Goal: Check status: Check status

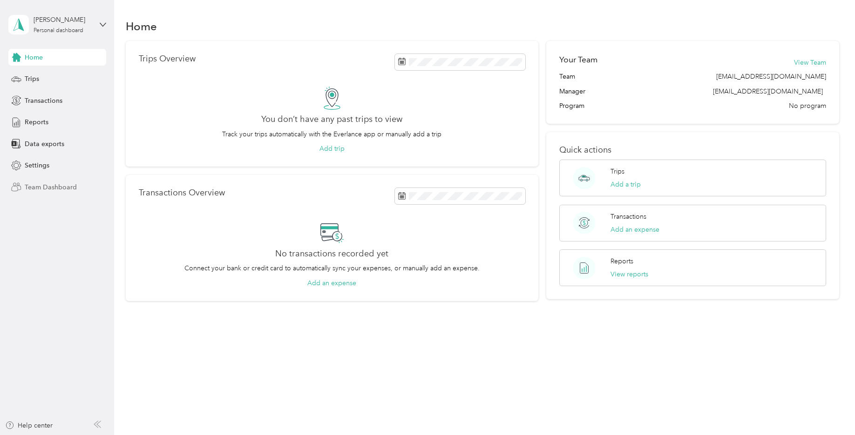
click at [65, 188] on span "Team Dashboard" at bounding box center [51, 187] width 52 height 10
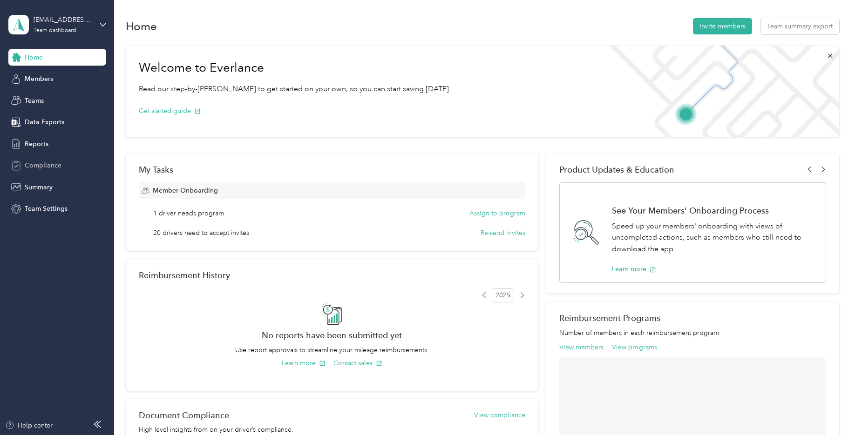
click at [49, 164] on span "Compliance" at bounding box center [43, 166] width 37 height 10
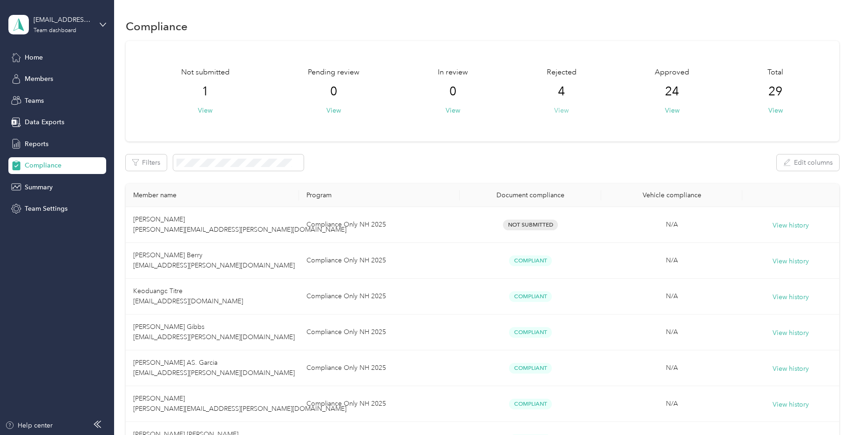
click at [554, 113] on button "View" at bounding box center [561, 111] width 14 height 10
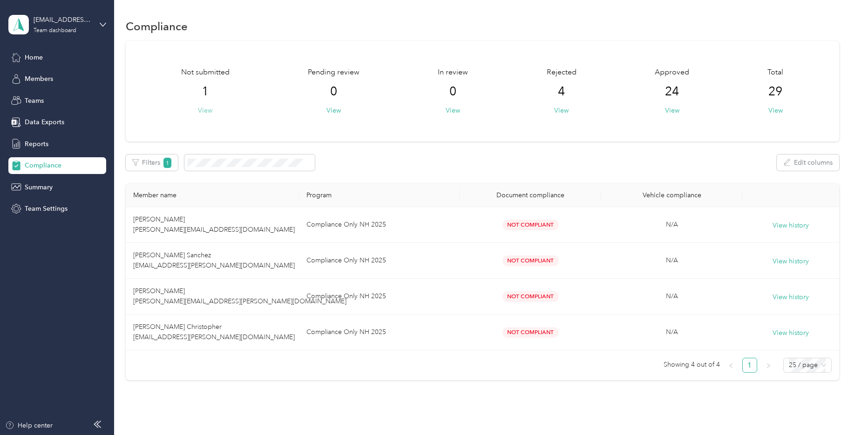
click at [205, 109] on button "View" at bounding box center [205, 111] width 14 height 10
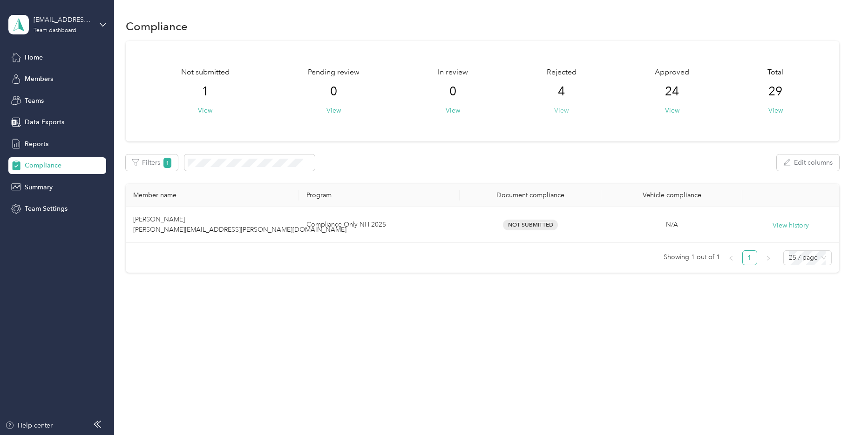
click at [566, 109] on button "View" at bounding box center [561, 111] width 14 height 10
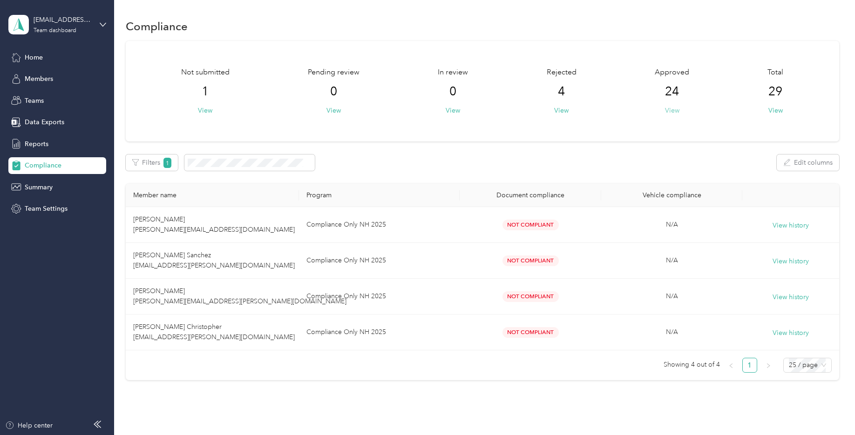
click at [671, 109] on button "View" at bounding box center [672, 111] width 14 height 10
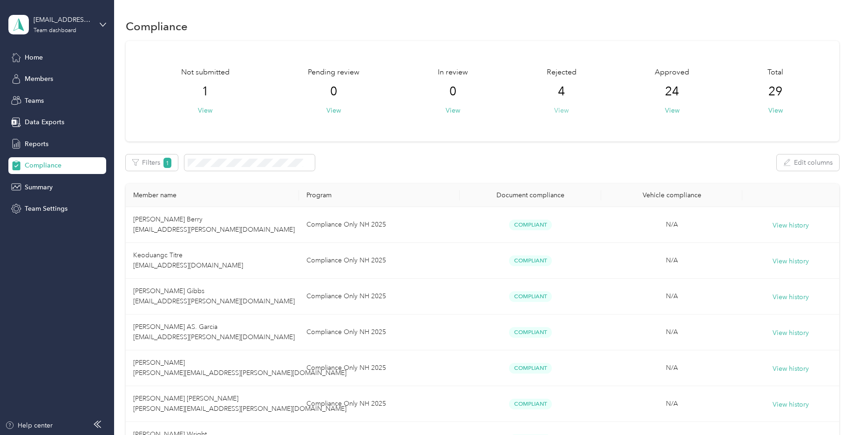
click at [562, 111] on button "View" at bounding box center [561, 111] width 14 height 10
